Goal: Information Seeking & Learning: Learn about a topic

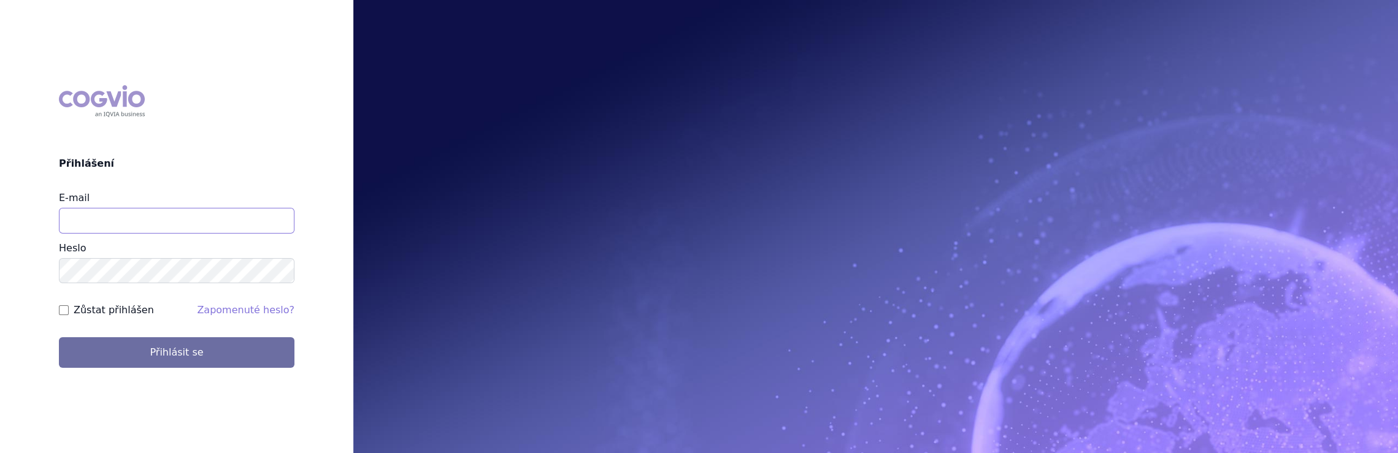
drag, startPoint x: 0, startPoint y: 0, endPoint x: 148, endPoint y: 215, distance: 261.5
click at [148, 215] on input "E-mail" at bounding box center [177, 221] width 236 height 26
type input "jaroslava.purkertova@abbvie.com"
click at [59, 337] on button "Přihlásit se" at bounding box center [177, 352] width 236 height 31
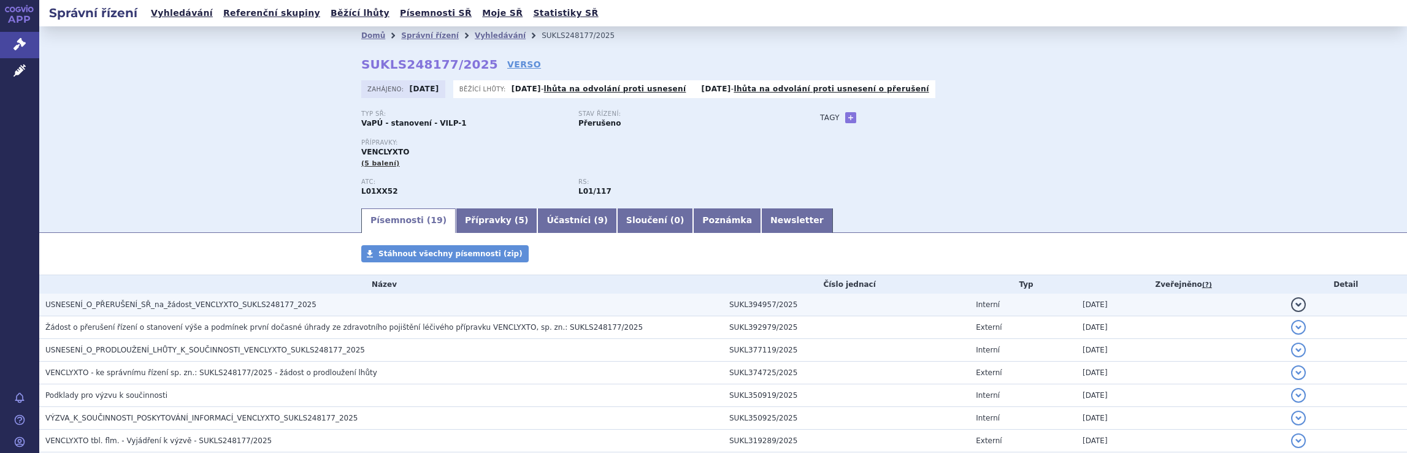
click at [142, 304] on span "USNESENÍ_O_PŘERUŠENÍ_SŘ_na_žádost_VENCLYXTO_SUKLS248177_2025" at bounding box center [180, 305] width 271 height 9
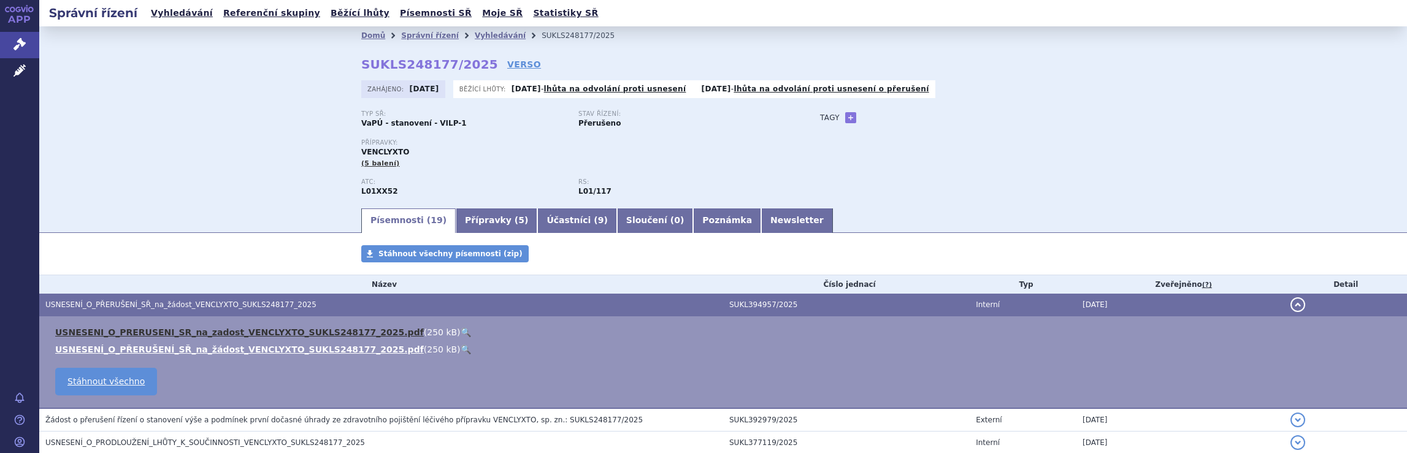
click at [166, 336] on link "USNESENI_O_PRERUSENI_SR_na_zadost_VENCLYXTO_SUKLS248177_2025.pdf" at bounding box center [239, 333] width 369 height 10
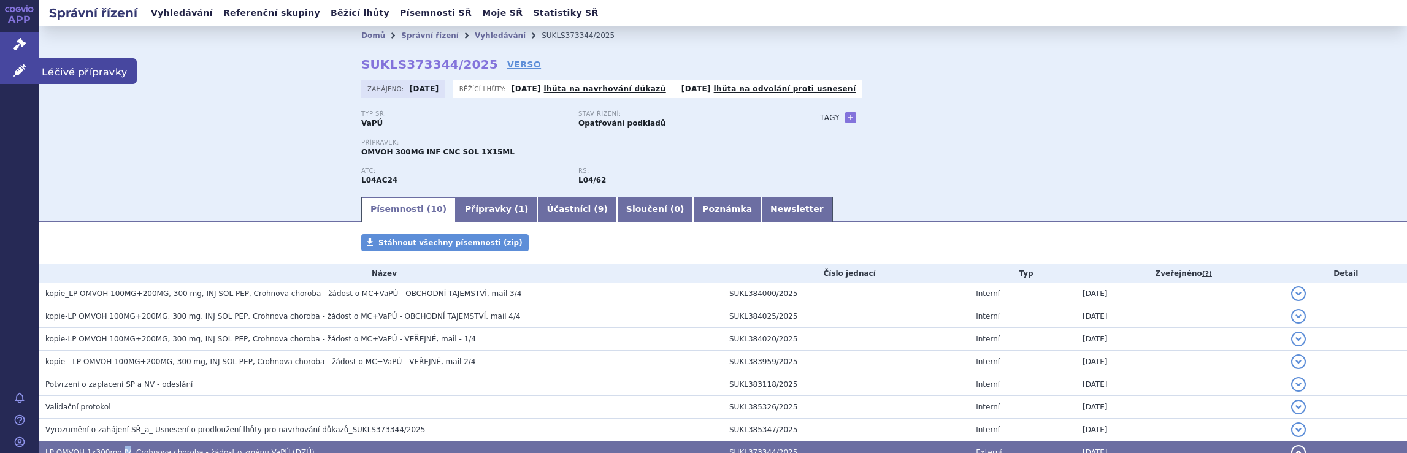
click at [23, 74] on icon at bounding box center [19, 70] width 12 height 12
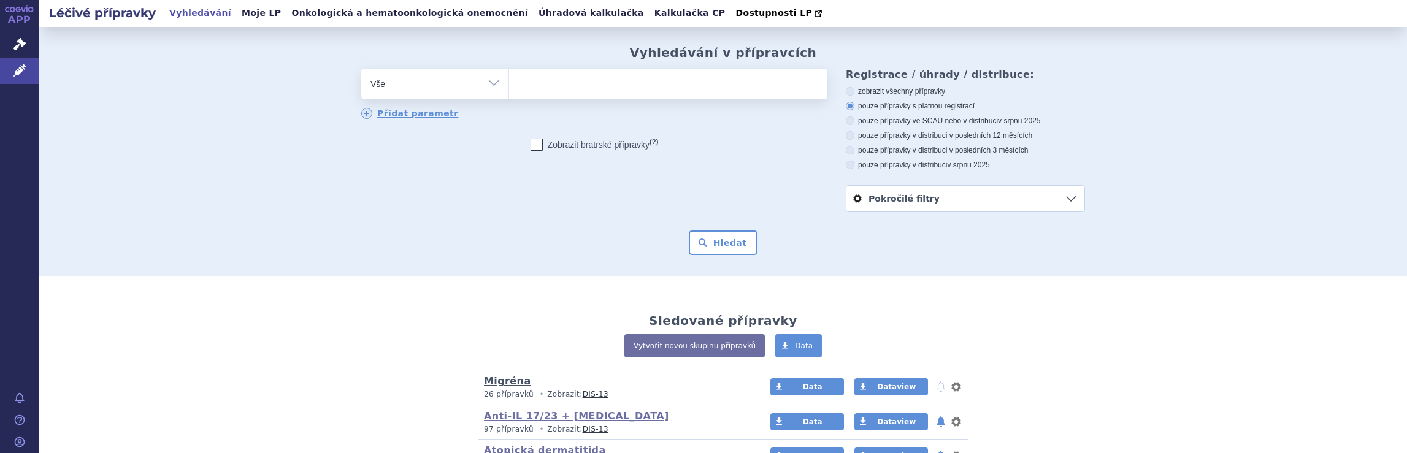
click at [494, 386] on link "Migréna" at bounding box center [507, 381] width 47 height 12
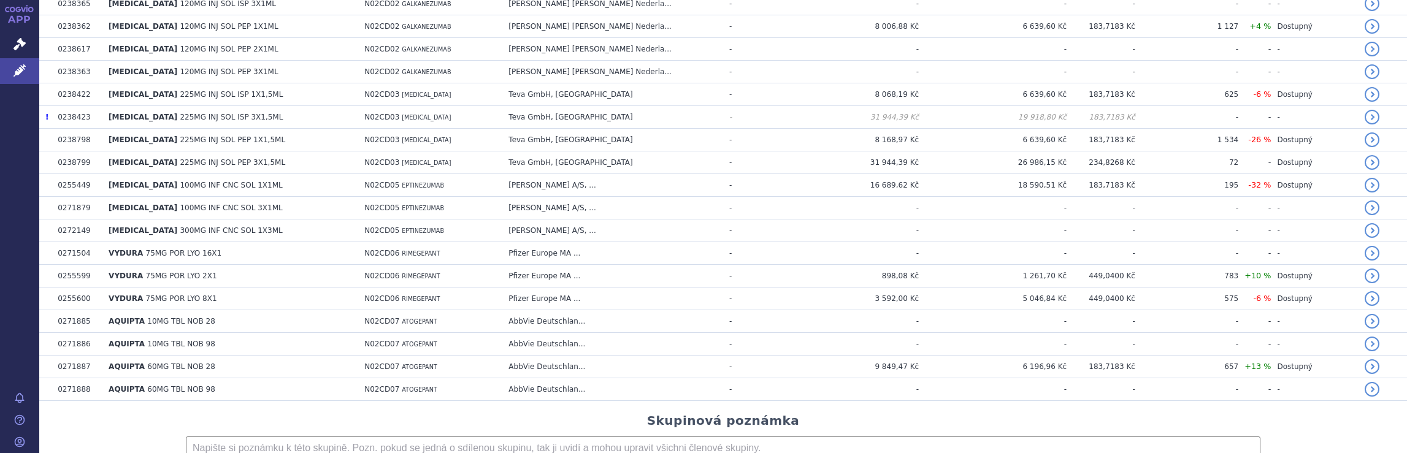
scroll to position [375, 0]
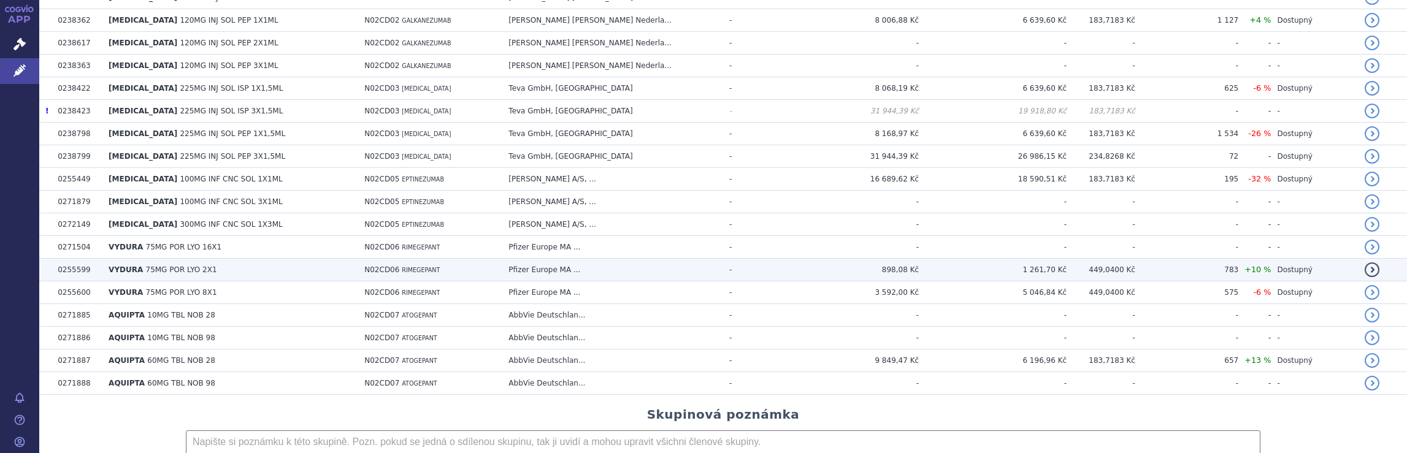
click at [148, 266] on span "75MG POR LYO 2X1" at bounding box center [181, 270] width 71 height 9
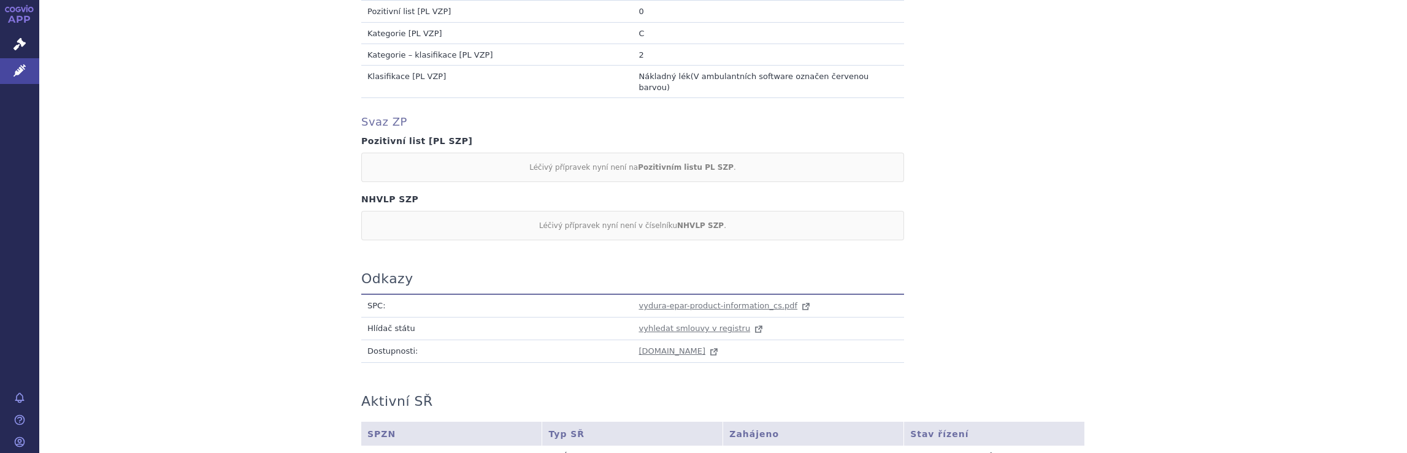
scroll to position [1178, 0]
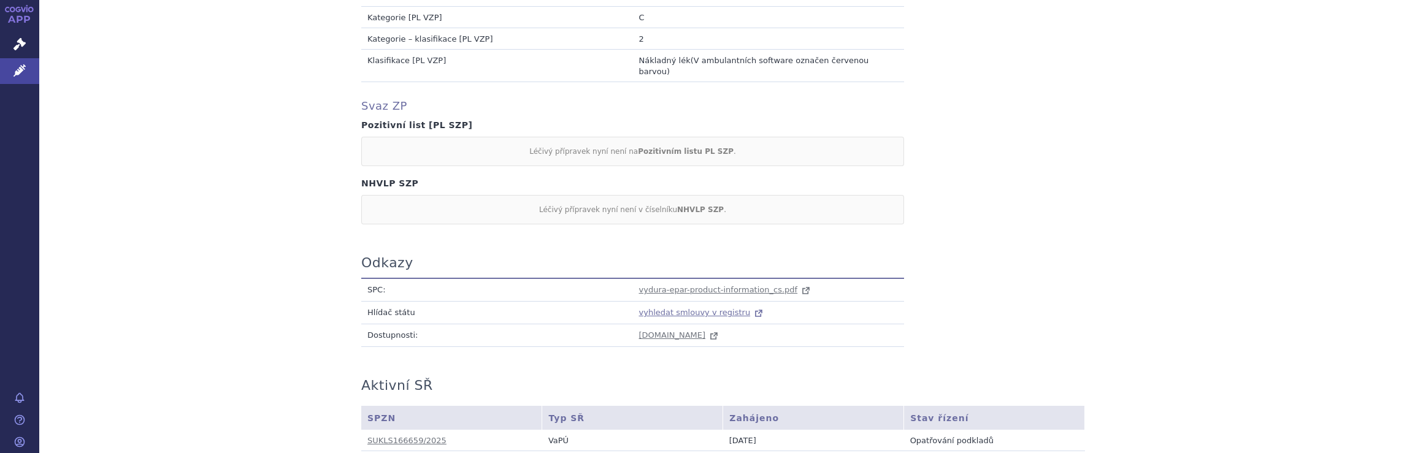
click at [666, 308] on span "vyhledat smlouvy v registru" at bounding box center [695, 312] width 112 height 9
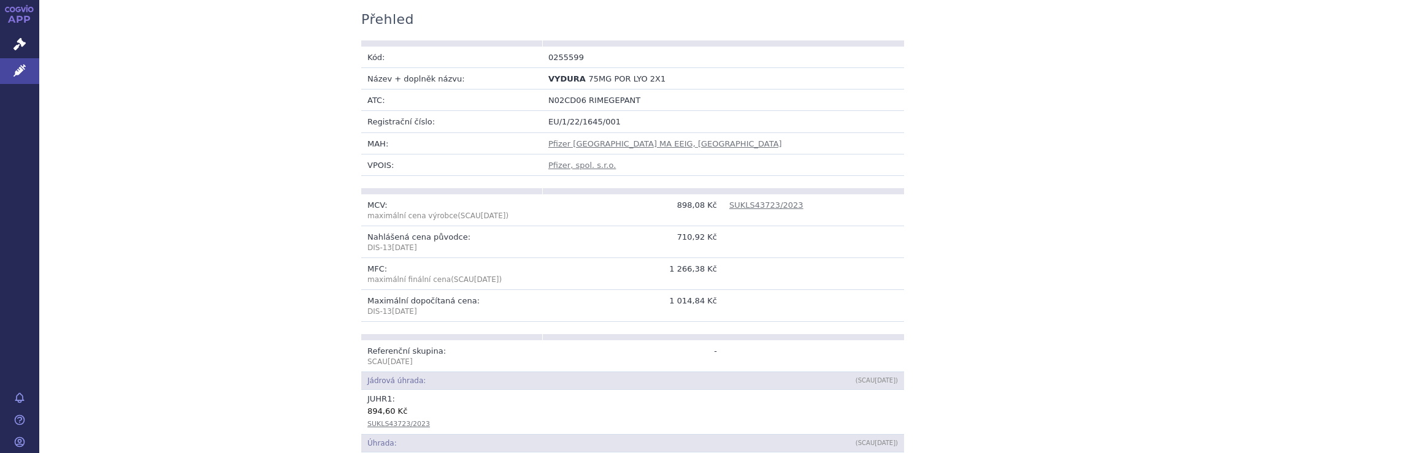
scroll to position [199, 0]
